Goal: Entertainment & Leisure: Consume media (video, audio)

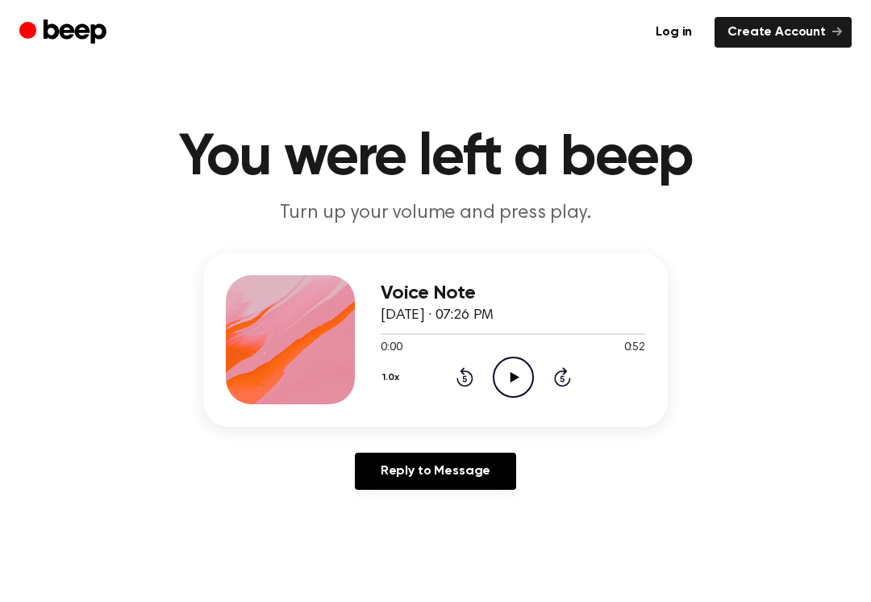
click at [512, 372] on icon "Play Audio" at bounding box center [513, 377] width 41 height 41
click at [454, 382] on div "1.0x Rewind 5 seconds Pause Audio Skip 5 seconds" at bounding box center [513, 377] width 265 height 41
click at [453, 387] on div "1.0x Rewind 5 seconds Pause Audio Skip 5 seconds" at bounding box center [513, 377] width 265 height 41
click at [464, 391] on div "1.0x Rewind 5 seconds Pause Audio Skip 5 seconds" at bounding box center [513, 377] width 265 height 41
click at [469, 378] on icon "Rewind 5 seconds" at bounding box center [465, 376] width 18 height 21
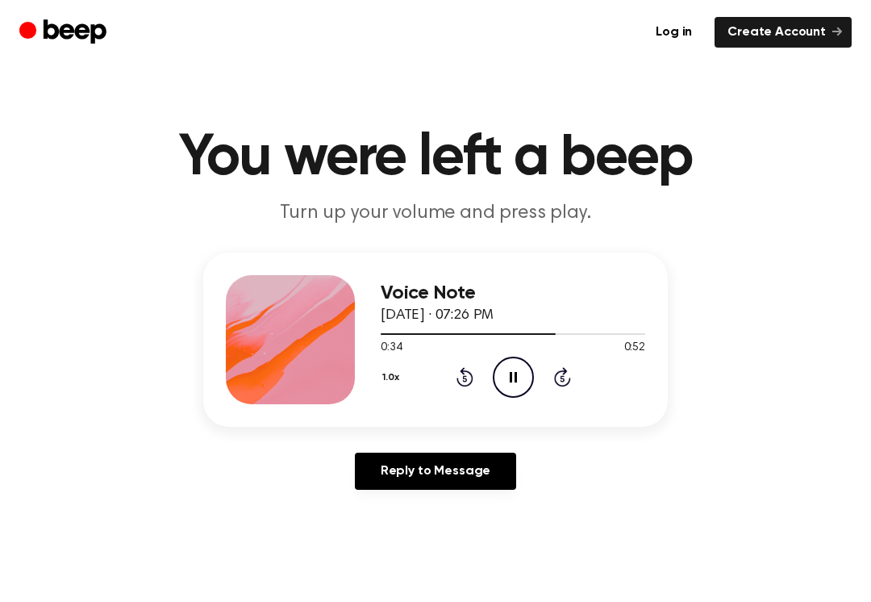
click at [468, 378] on icon "Rewind 5 seconds" at bounding box center [465, 376] width 18 height 21
click at [470, 387] on div "1.0x Rewind 5 seconds Pause Audio Skip 5 seconds" at bounding box center [513, 377] width 265 height 41
click at [470, 383] on icon at bounding box center [465, 376] width 17 height 19
click at [478, 382] on div "1.0x Rewind 5 seconds Pause Audio Skip 5 seconds" at bounding box center [513, 377] width 265 height 41
click at [470, 392] on div "1.0x Rewind 5 seconds Pause Audio Skip 5 seconds" at bounding box center [513, 377] width 265 height 41
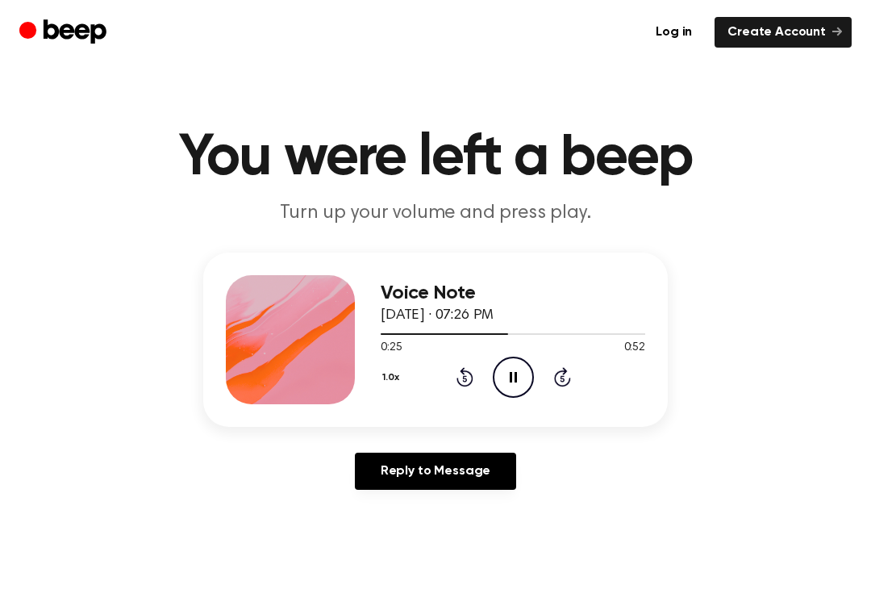
click at [470, 386] on icon "Rewind 5 seconds" at bounding box center [465, 376] width 18 height 21
click at [472, 388] on div "1.0x Rewind 5 seconds Pause Audio Skip 5 seconds" at bounding box center [513, 377] width 265 height 41
click at [462, 388] on div "1.0x Rewind 5 seconds Pause Audio Skip 5 seconds" at bounding box center [513, 377] width 265 height 41
click at [465, 383] on icon "Rewind 5 seconds" at bounding box center [465, 376] width 18 height 21
click at [466, 384] on icon "Rewind 5 seconds" at bounding box center [465, 376] width 18 height 21
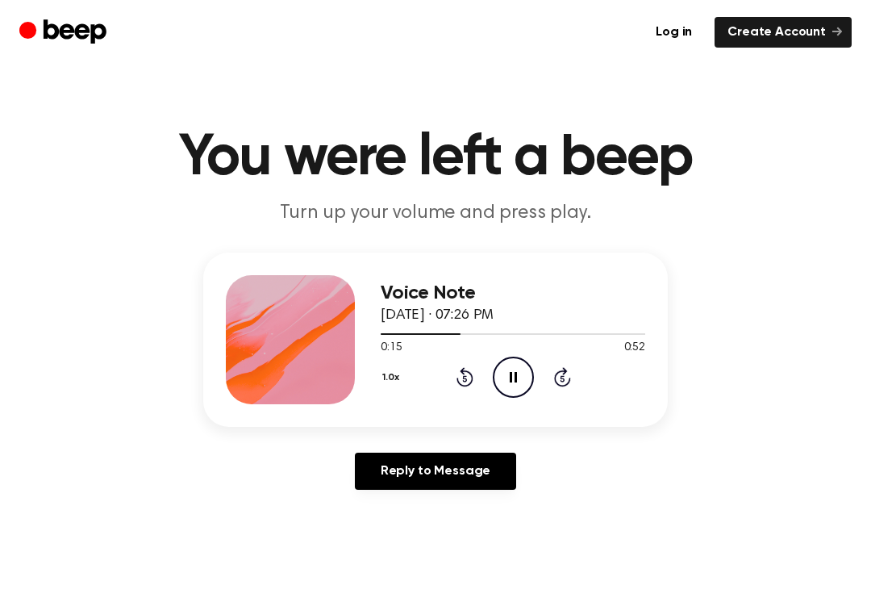
click at [466, 383] on icon "Rewind 5 seconds" at bounding box center [465, 376] width 18 height 21
click at [454, 390] on div "1.0x Rewind 5 seconds Pause Audio Skip 5 seconds" at bounding box center [513, 377] width 265 height 41
